Goal: Transaction & Acquisition: Purchase product/service

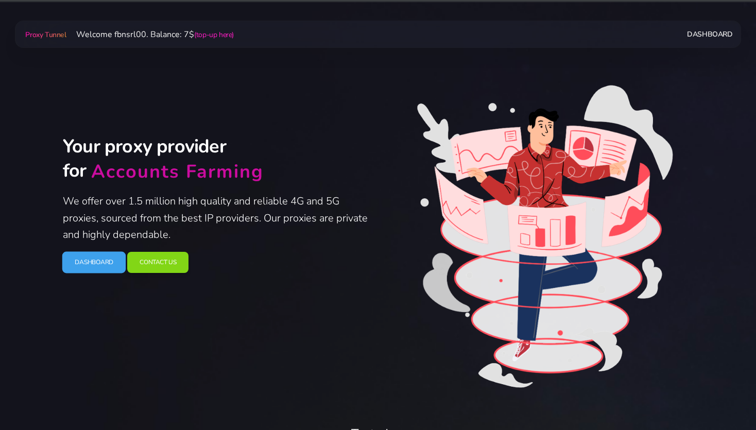
click at [93, 261] on link "Dashboard" at bounding box center [94, 262] width 64 height 22
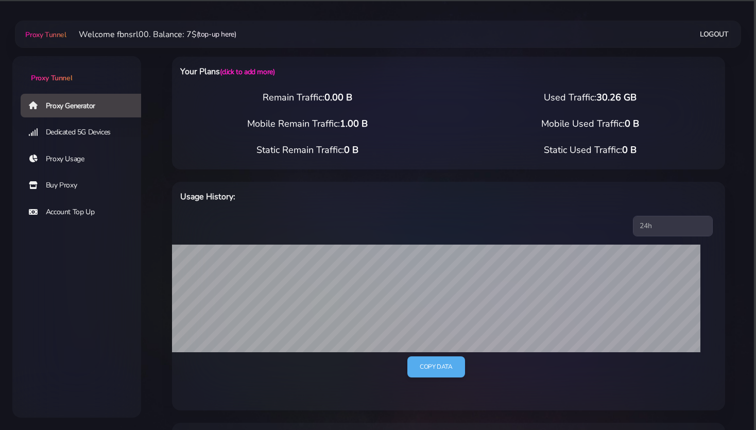
click at [225, 33] on link "(top-up here)" at bounding box center [217, 34] width 40 height 11
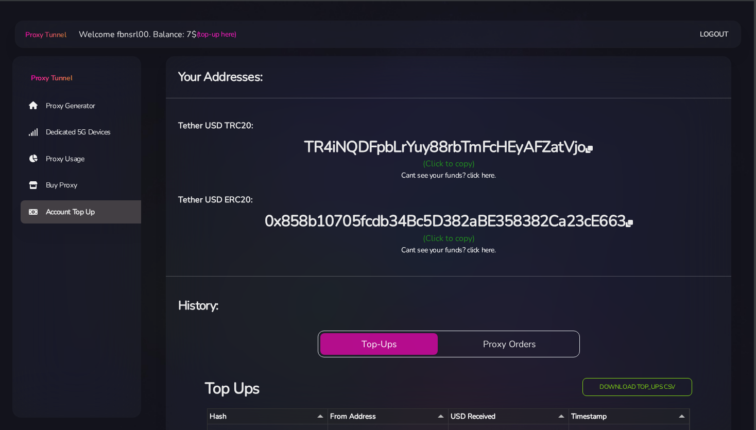
click at [364, 349] on button "Top-Ups" at bounding box center [380, 344] width 118 height 22
click at [297, 222] on span "0x858b10705fcdb34Bc5D382aBE358382Ca23cE663" at bounding box center [449, 221] width 368 height 21
click at [68, 104] on link "Proxy Generator" at bounding box center [85, 106] width 129 height 24
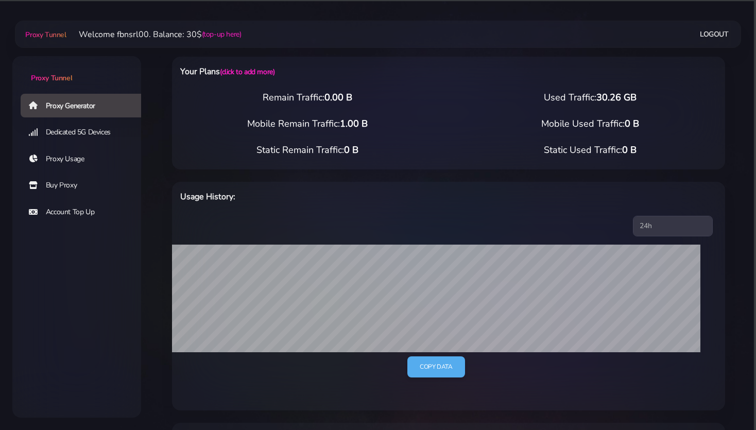
click at [160, 172] on div "Your Plans (click to add more) Remain Traffic: 0.00 B Used Traffic: 30.26 GB Mo…" at bounding box center [449, 394] width 591 height 717
click at [65, 186] on link "Buy Proxy" at bounding box center [85, 186] width 129 height 24
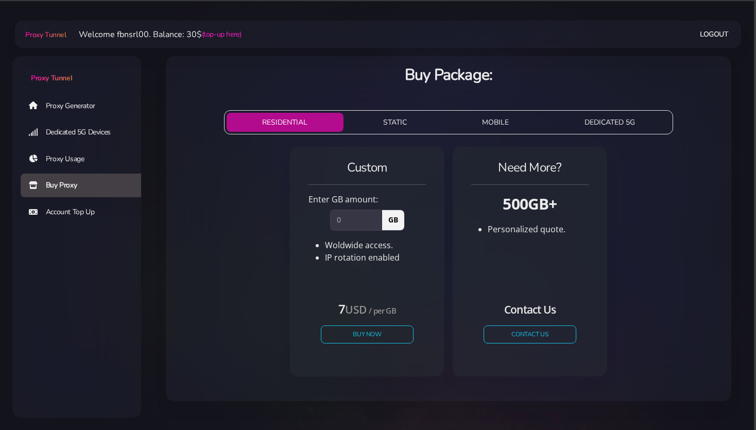
click at [197, 232] on div "Custom Enter GB amount: GB Woldwide access. IP rotation enabled" at bounding box center [448, 266] width 549 height 246
click at [360, 221] on input "number" at bounding box center [356, 220] width 52 height 21
type input "1"
click at [409, 125] on button "STATIC" at bounding box center [395, 122] width 95 height 19
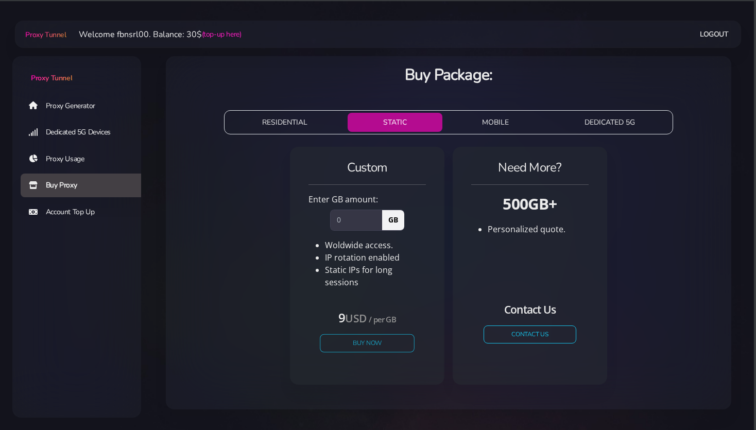
click at [374, 334] on button "Buy Now" at bounding box center [367, 343] width 95 height 18
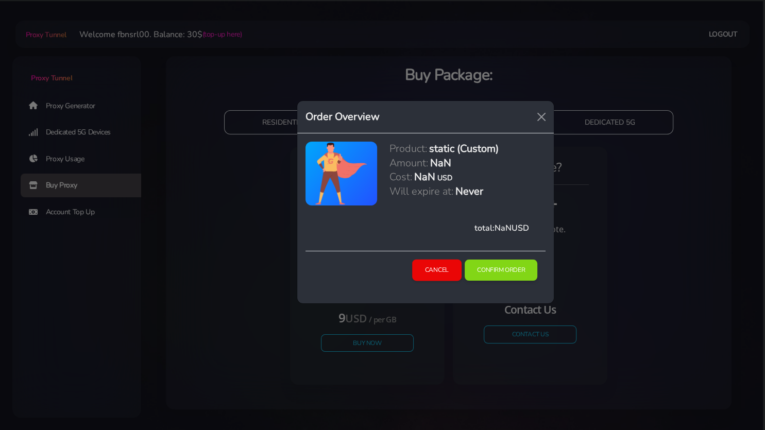
click at [426, 268] on button "Cancel" at bounding box center [436, 271] width 49 height 22
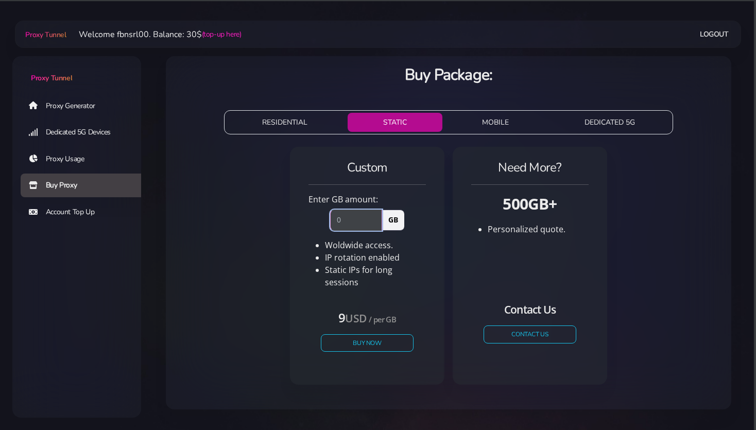
click at [349, 225] on input "number" at bounding box center [356, 220] width 52 height 21
type input "1"
click at [369, 335] on button "Buy Now" at bounding box center [367, 343] width 95 height 18
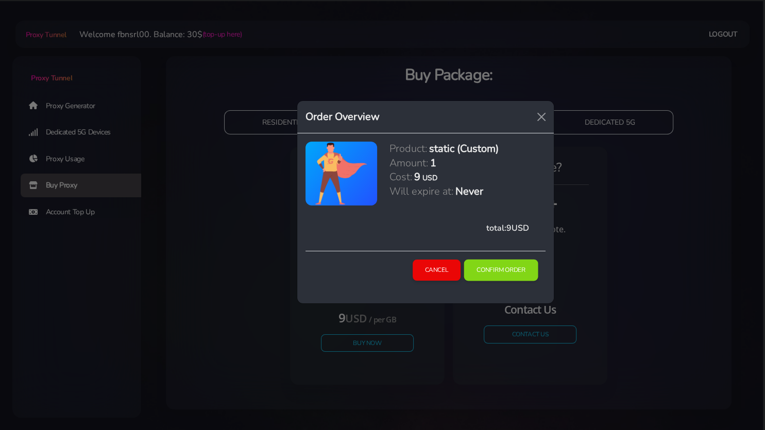
click at [475, 269] on button "Confirm Order" at bounding box center [501, 271] width 74 height 22
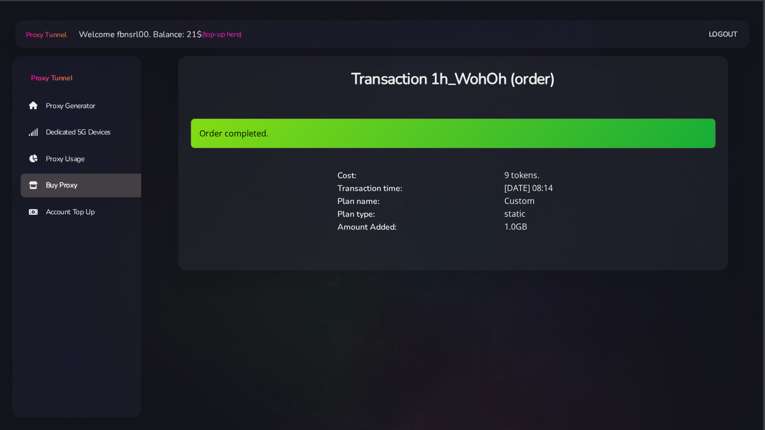
click at [52, 104] on link "Proxy Generator" at bounding box center [85, 106] width 129 height 24
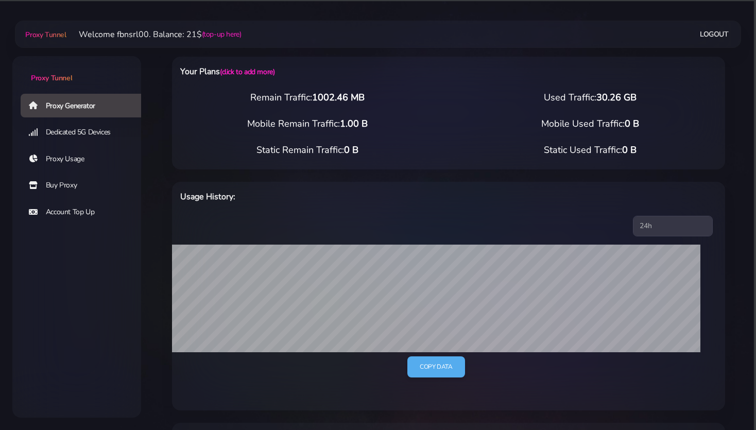
click at [172, 176] on div "Your Plans (click to add more) Remain Traffic: 1002.46 MB Used Traffic: 30.26 G…" at bounding box center [449, 394] width 591 height 717
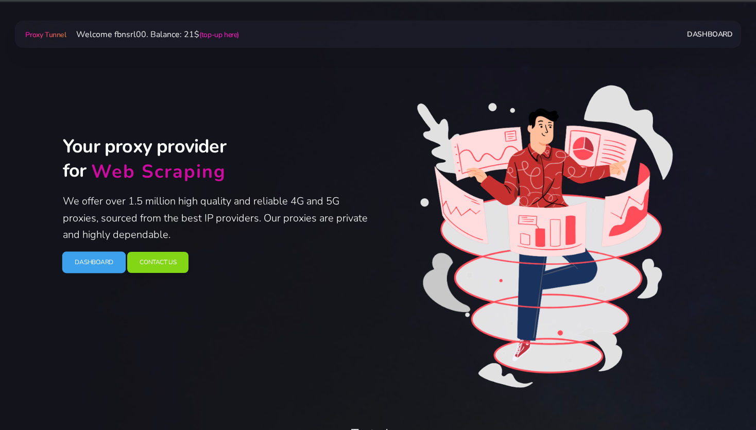
click at [79, 273] on link "Dashboard" at bounding box center [94, 262] width 64 height 22
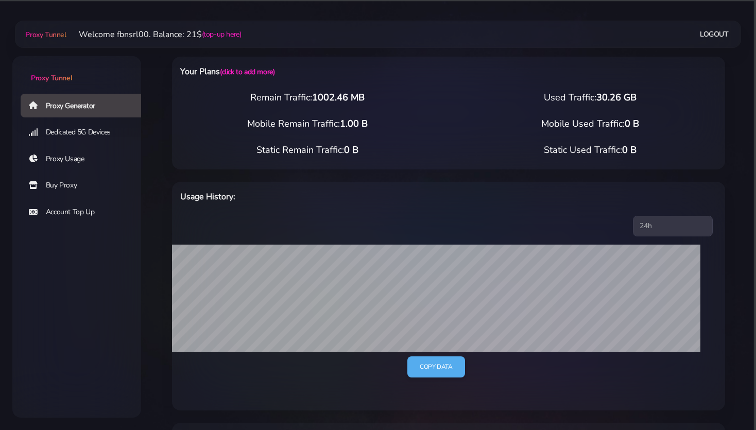
click at [714, 26] on link "Logout" at bounding box center [714, 34] width 29 height 19
